Goal: Communication & Community: Answer question/provide support

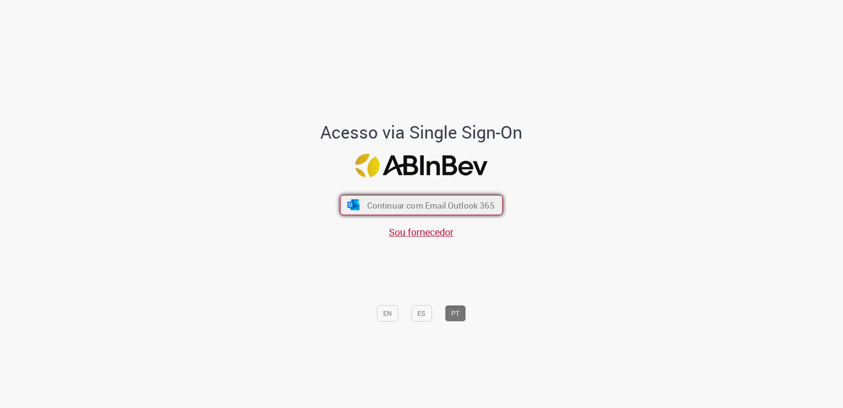
click at [452, 201] on span "Continuar com Email Outlook 365" at bounding box center [431, 205] width 128 height 11
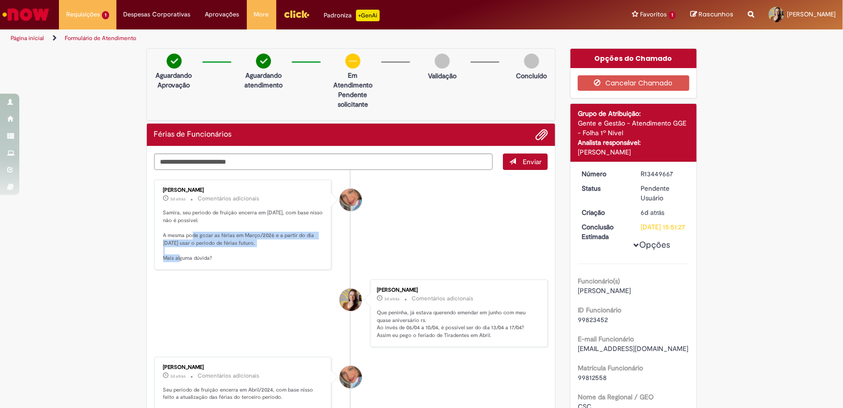
drag, startPoint x: 177, startPoint y: 235, endPoint x: 290, endPoint y: 247, distance: 113.8
click at [290, 247] on p "Samira, seu período de fruição encerra em 11/04/2026, com base nisso não é poss…" at bounding box center [243, 235] width 161 height 53
drag, startPoint x: 155, startPoint y: 213, endPoint x: 222, endPoint y: 256, distance: 79.1
click at [222, 256] on div "Jacqueline Andrade Galani 3d atrás 3 dias atrás Comentários adicionais Samira, …" at bounding box center [243, 225] width 172 height 85
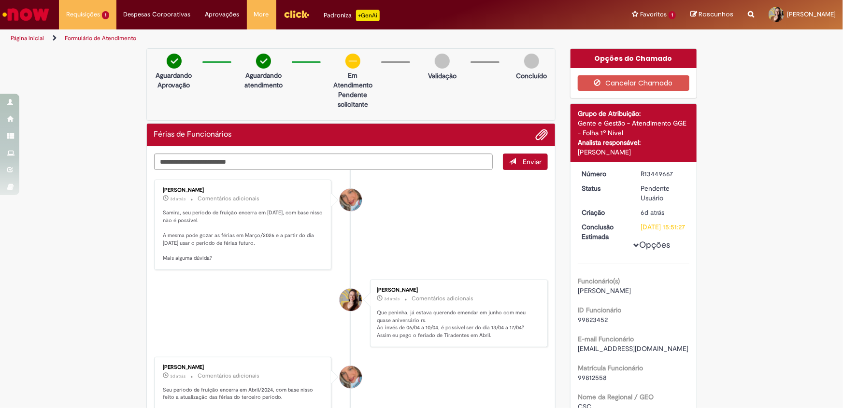
copy p "Samira, seu período de fruição encerra em 11/04/2026, com base nisso não é poss…"
click at [326, 163] on textarea "Digite sua mensagem aqui..." at bounding box center [323, 162] width 339 height 16
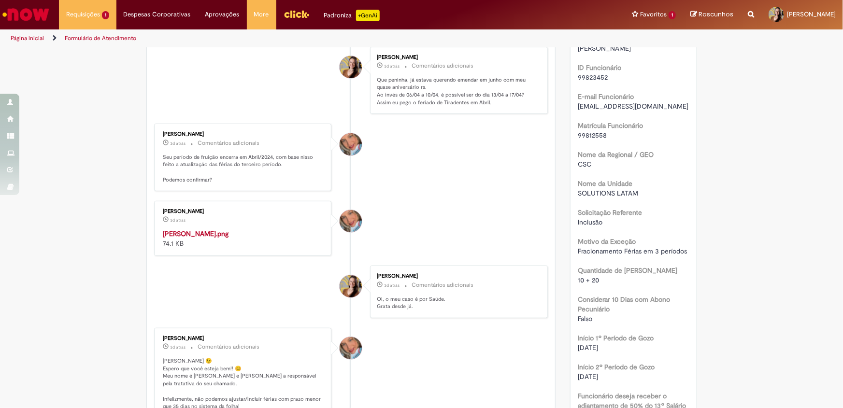
scroll to position [263, 0]
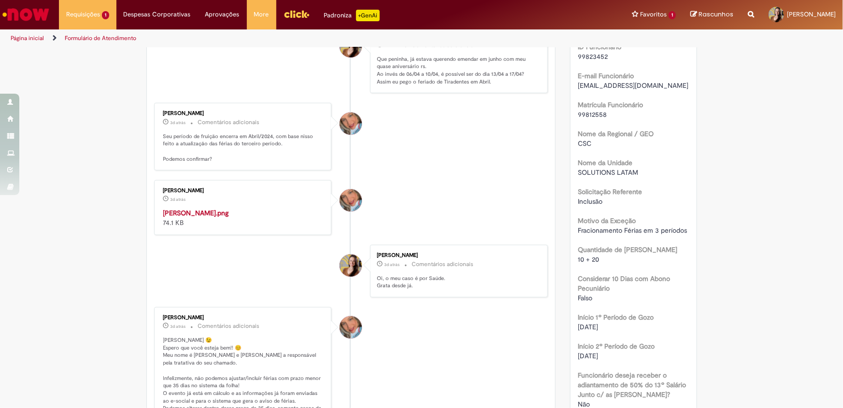
click at [238, 208] on img "Histórico de tíquete" at bounding box center [243, 208] width 161 height 0
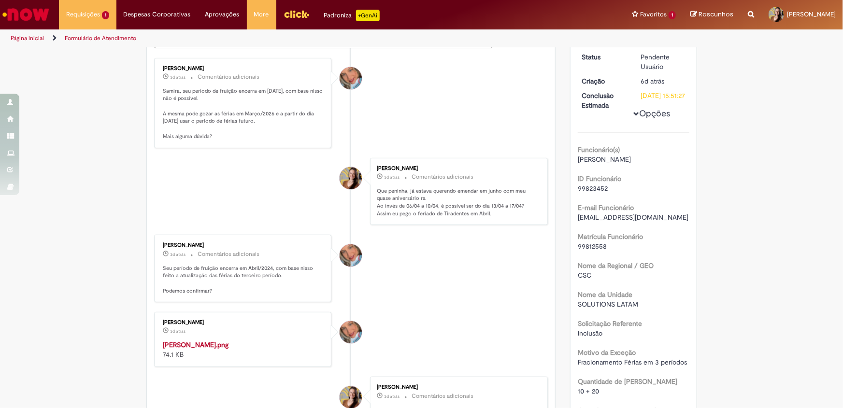
scroll to position [0, 0]
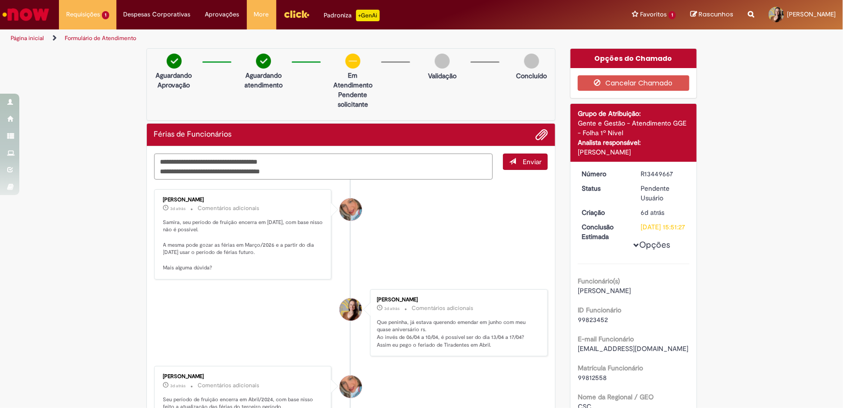
click at [357, 167] on textarea "**********" at bounding box center [323, 167] width 339 height 26
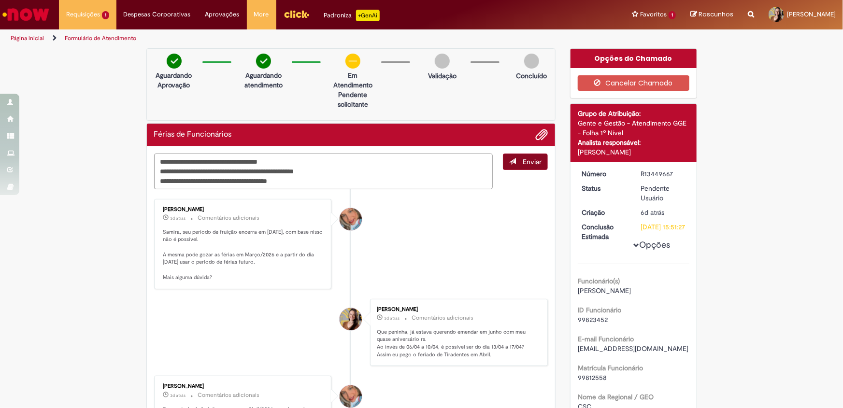
type textarea "**********"
click at [534, 159] on span "Enviar" at bounding box center [532, 162] width 19 height 9
